Goal: Find specific page/section: Find specific page/section

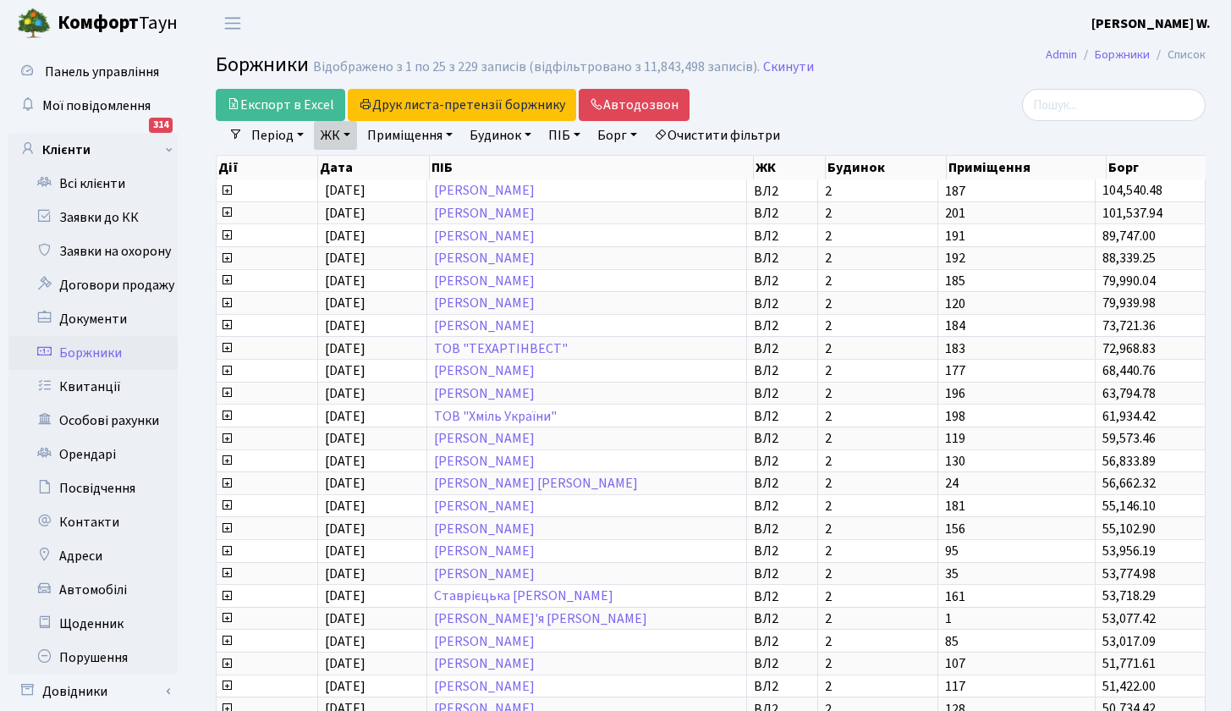
select select "25"
click at [113, 194] on link "Всі клієнти" at bounding box center [92, 184] width 169 height 34
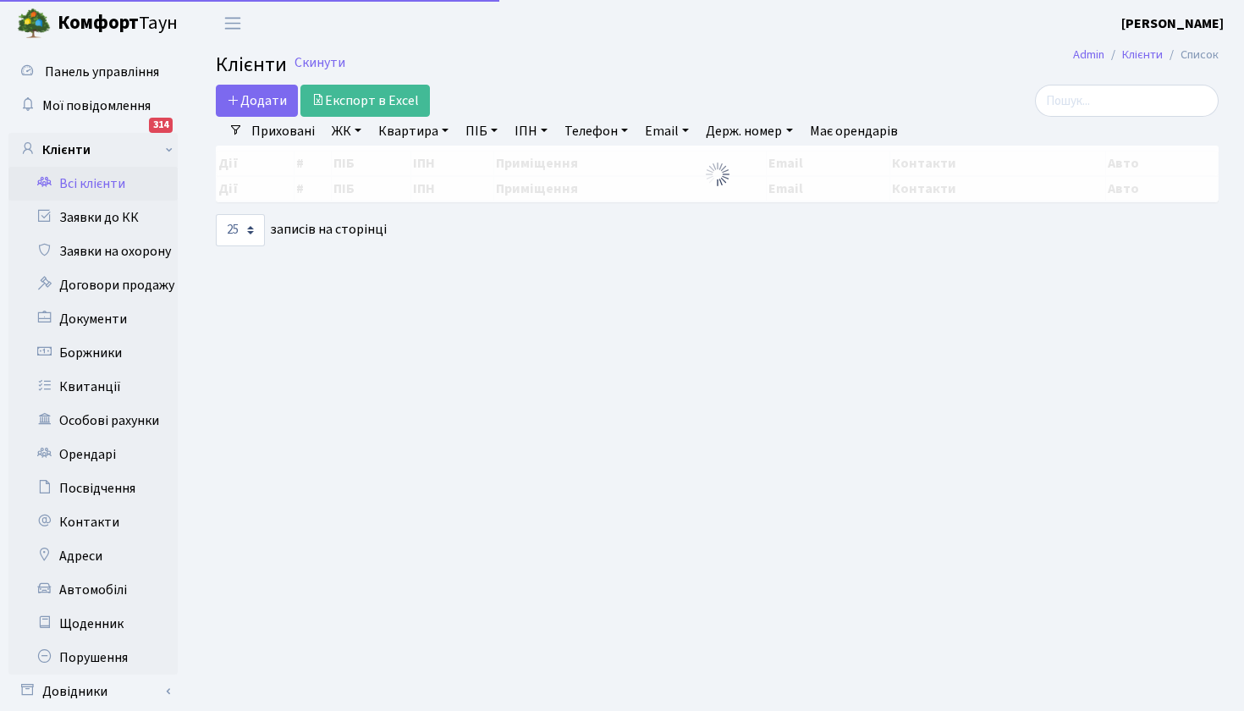
select select "25"
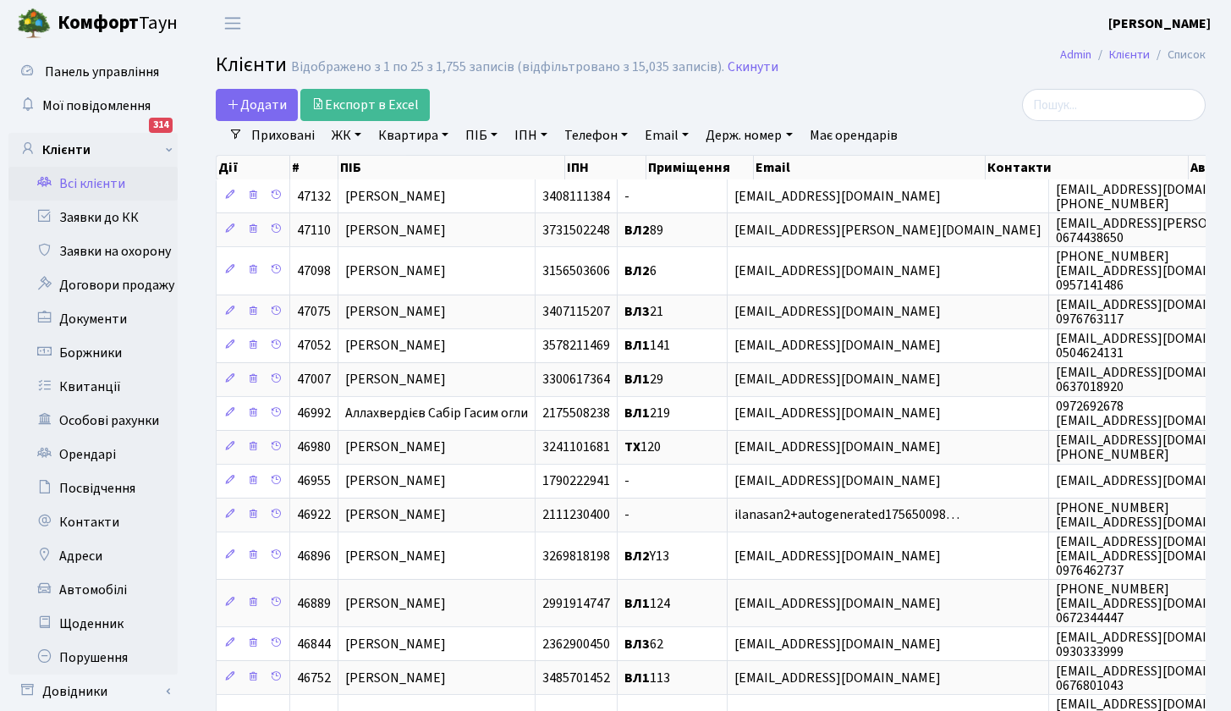
click at [361, 135] on link "ЖК" at bounding box center [346, 135] width 43 height 29
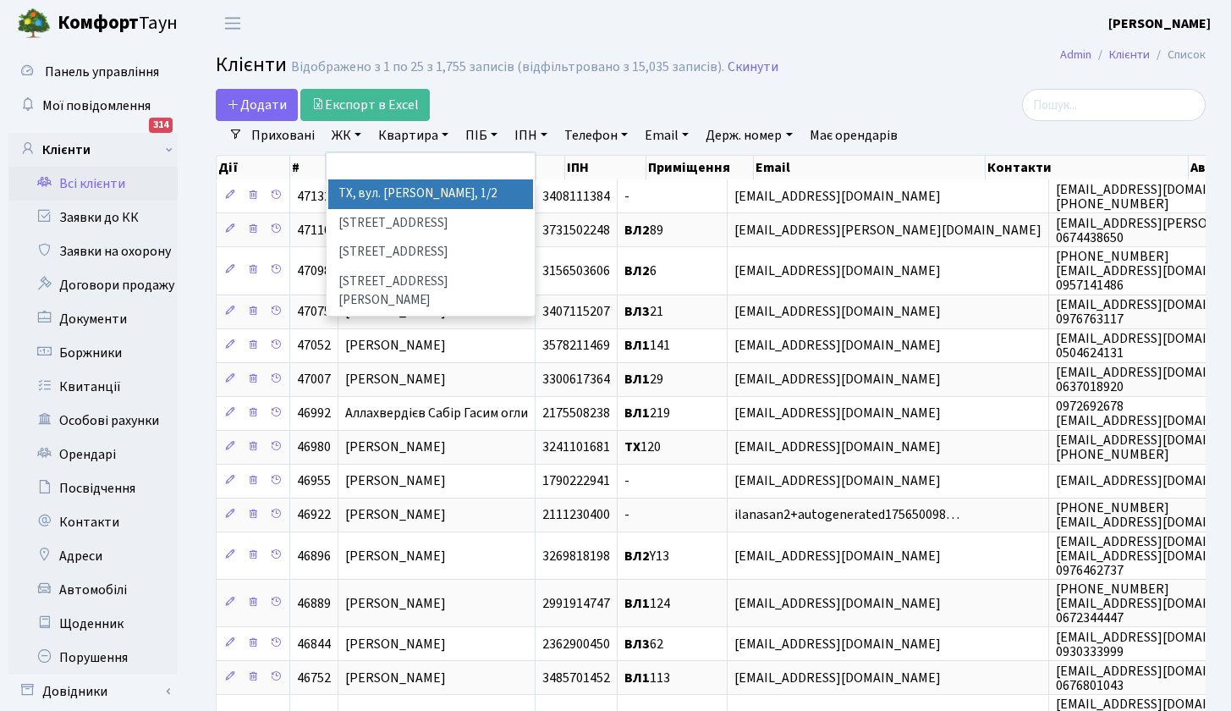
click at [361, 135] on link "ЖК" at bounding box center [346, 135] width 43 height 29
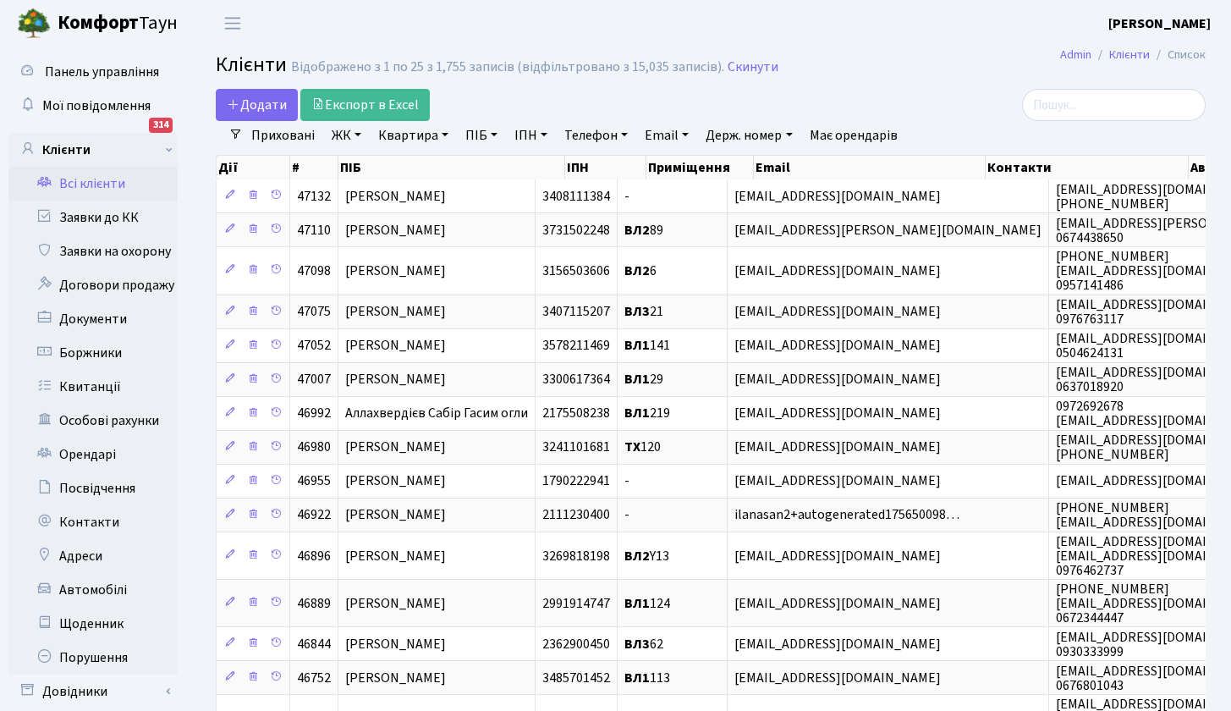
click at [427, 135] on link "Квартира" at bounding box center [413, 135] width 84 height 29
type input "40"
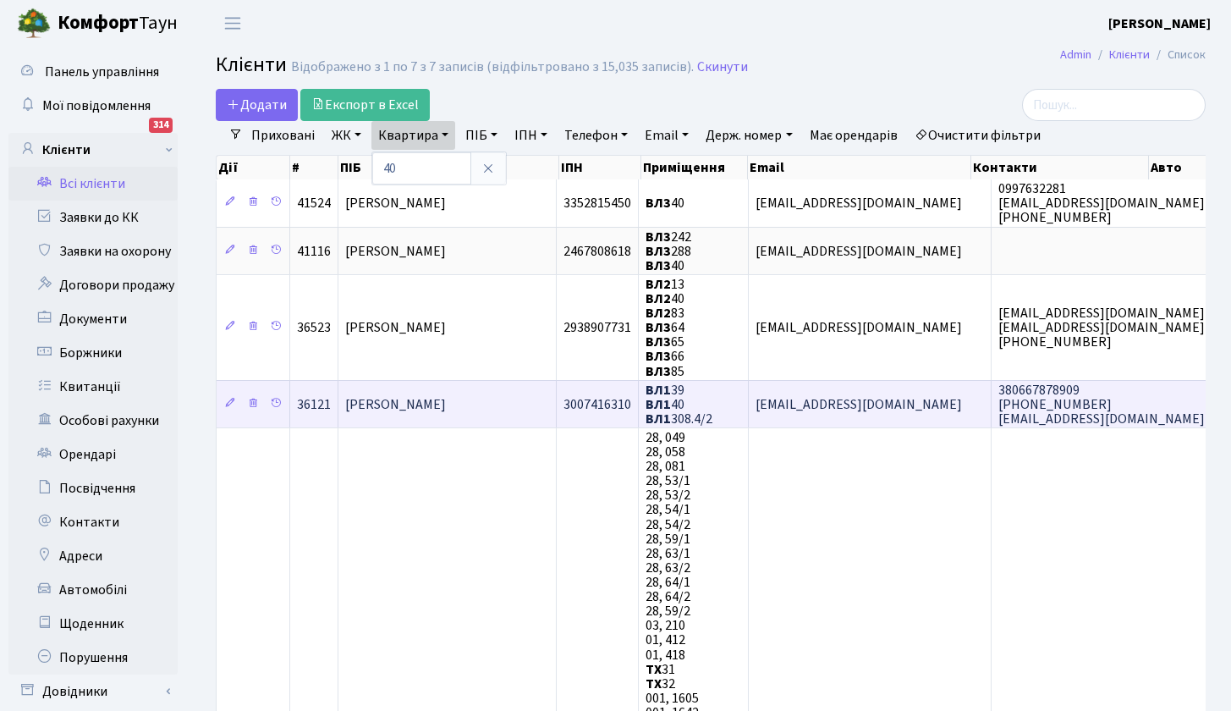
click at [421, 408] on span "[PERSON_NAME]" at bounding box center [395, 404] width 101 height 19
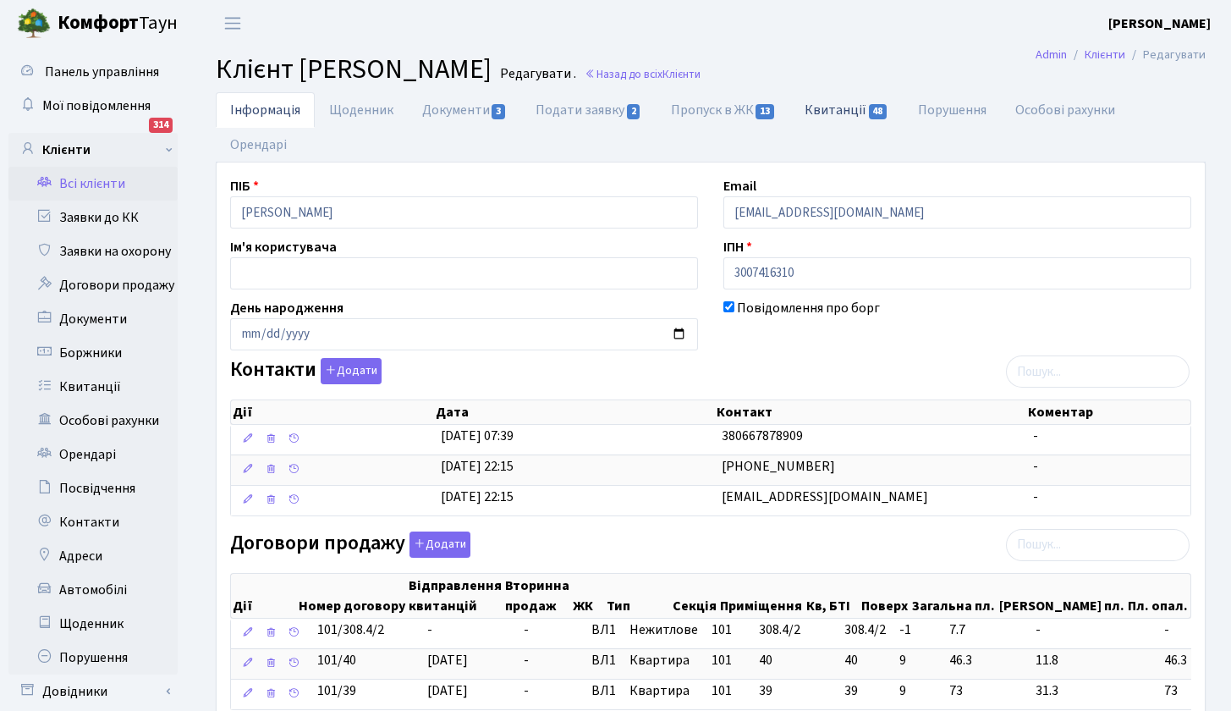
click at [843, 106] on link "Квитанції 48" at bounding box center [846, 109] width 113 height 35
select select "25"
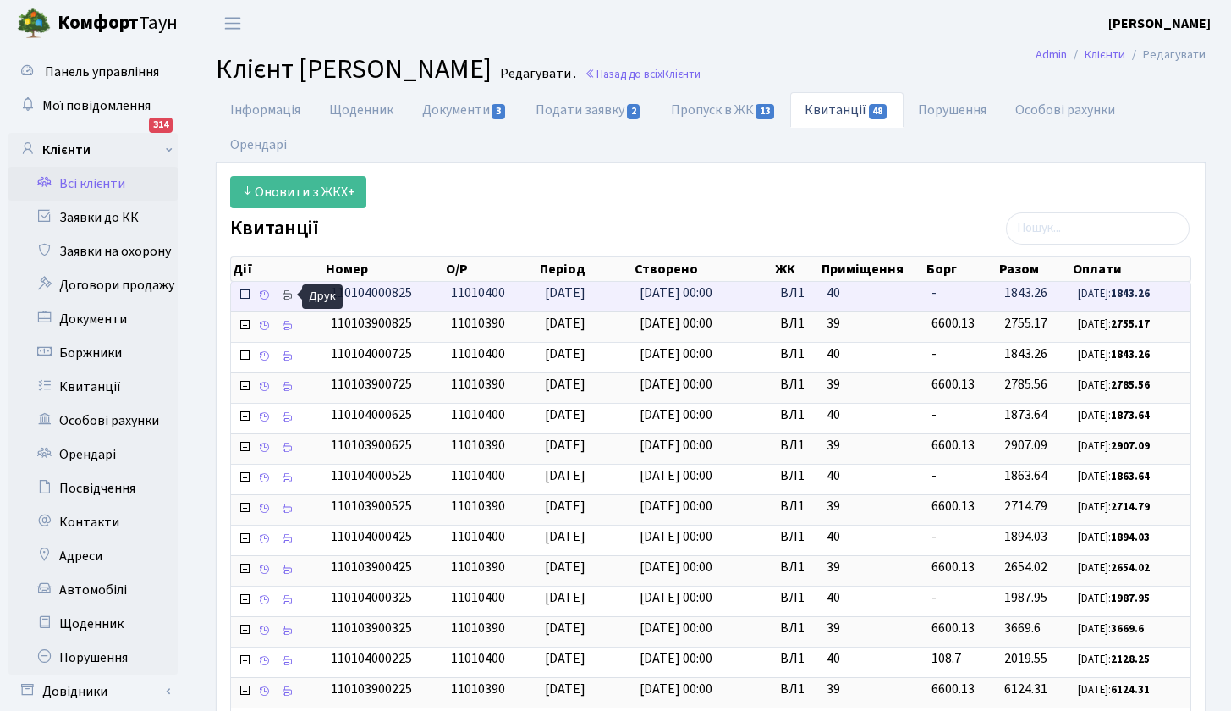
click at [287, 299] on icon at bounding box center [287, 295] width 12 height 12
